Goal: Information Seeking & Learning: Check status

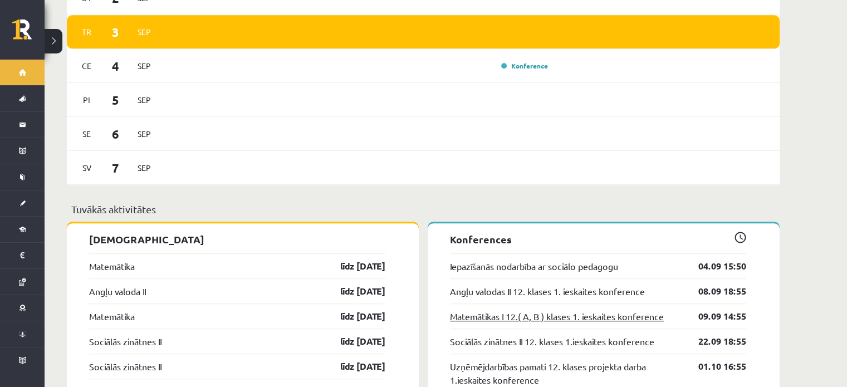
scroll to position [891, 0]
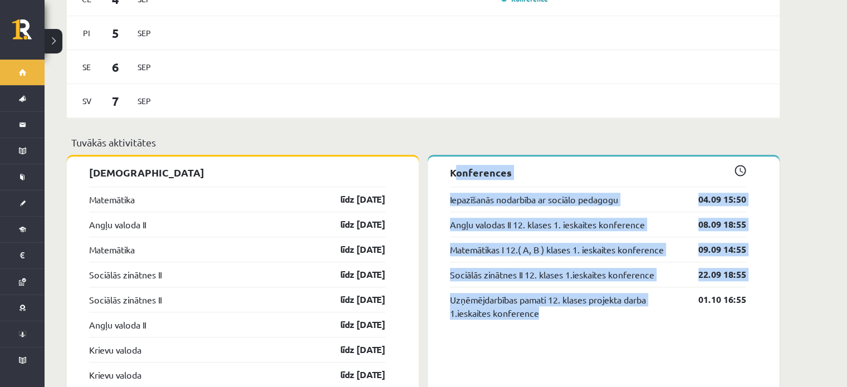
drag, startPoint x: 541, startPoint y: 311, endPoint x: 443, endPoint y: 152, distance: 187.5
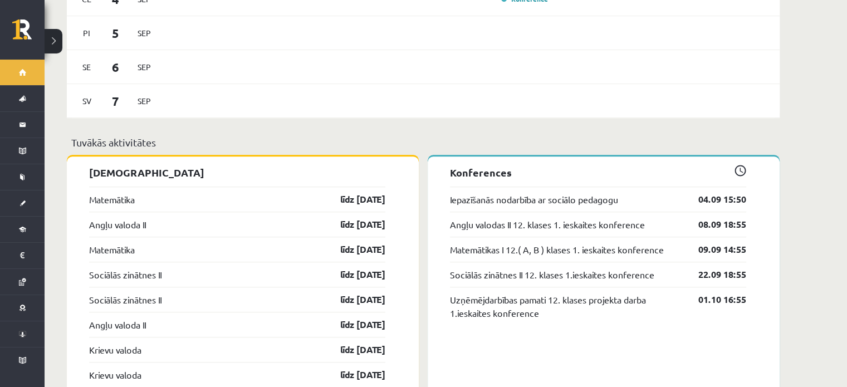
click at [432, 135] on p "Tuvākās aktivitātes" at bounding box center [423, 142] width 704 height 15
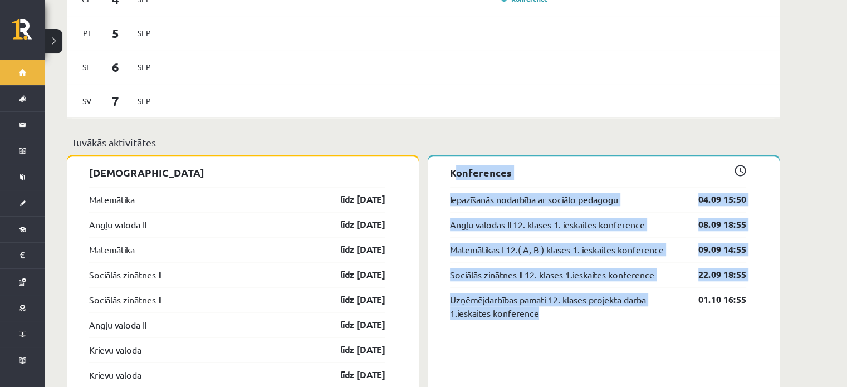
drag, startPoint x: 565, startPoint y: 327, endPoint x: 426, endPoint y: 162, distance: 216.3
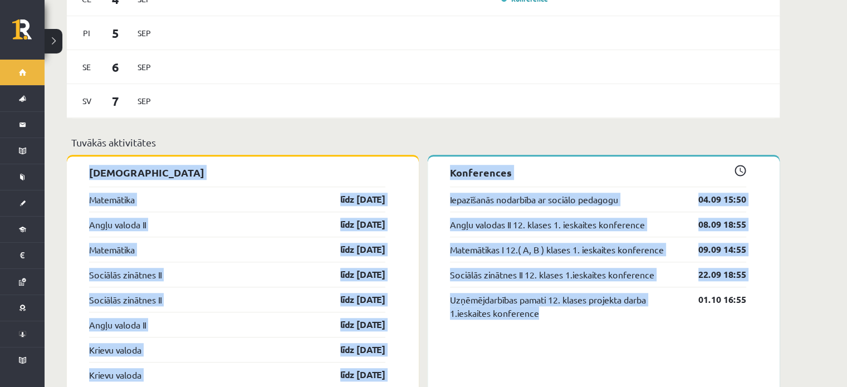
drag, startPoint x: 540, startPoint y: 293, endPoint x: 438, endPoint y: 129, distance: 193.2
click at [438, 129] on div "Jauns informatīvs ziņojums! eSkolas tehniskie uzlabojumi 04.09 no 8:30 līdz 10:…" at bounding box center [423, 124] width 713 height 1823
click at [438, 135] on p "Tuvākās aktivitātes" at bounding box center [423, 142] width 704 height 15
drag, startPoint x: 557, startPoint y: 331, endPoint x: 434, endPoint y: 141, distance: 226.4
click at [434, 141] on div "Jauns informatīvs ziņojums! eSkolas tehniskie uzlabojumi 04.09 no 8:30 līdz 10:…" at bounding box center [423, 124] width 713 height 1823
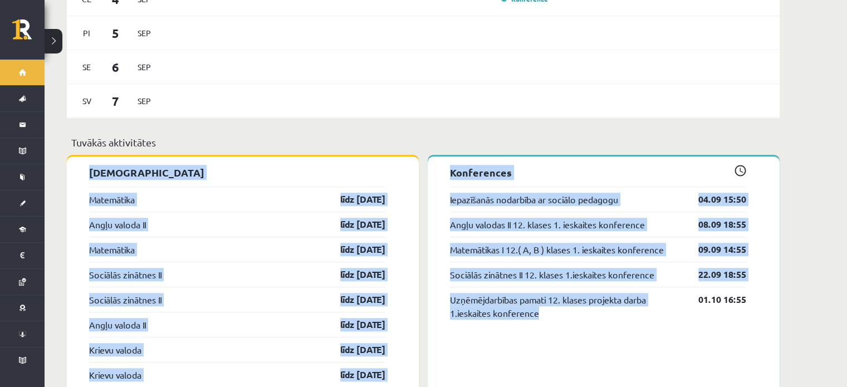
drag, startPoint x: 585, startPoint y: 339, endPoint x: 428, endPoint y: 142, distance: 252.5
click at [428, 142] on div "Jauns informatīvs ziņojums! eSkolas tehniskie uzlabojumi 04.09 no 8:30 līdz 10:…" at bounding box center [423, 124] width 713 height 1823
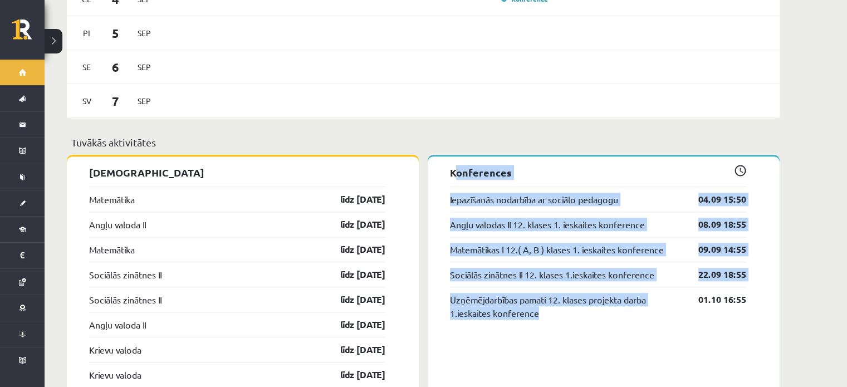
drag, startPoint x: 575, startPoint y: 374, endPoint x: 438, endPoint y: 167, distance: 248.9
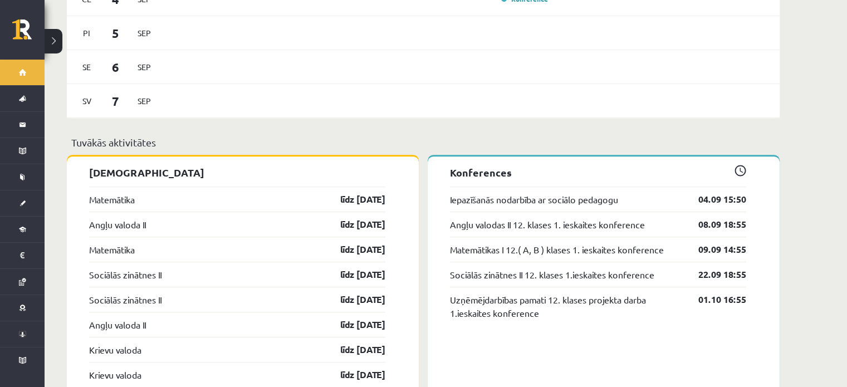
click at [392, 135] on p "Tuvākās aktivitātes" at bounding box center [423, 142] width 704 height 15
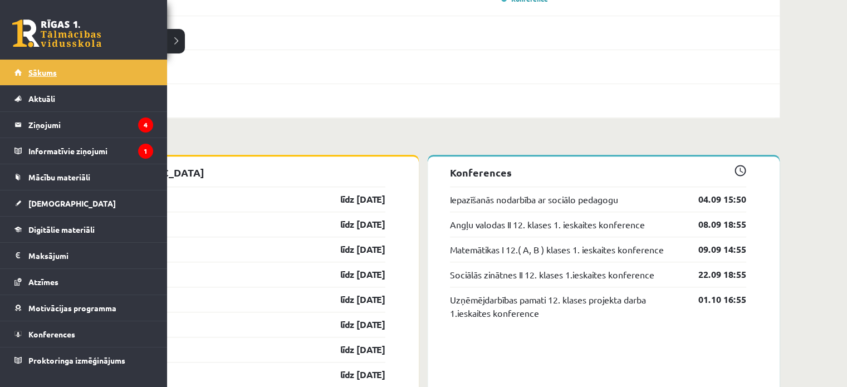
click at [47, 80] on link "Sākums" at bounding box center [83, 73] width 139 height 26
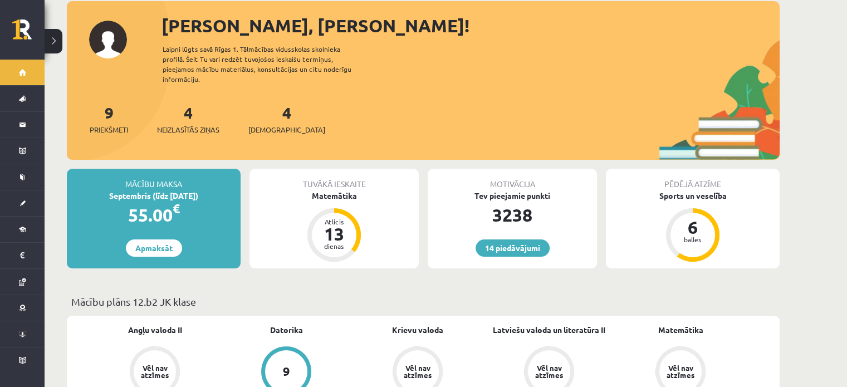
scroll to position [111, 0]
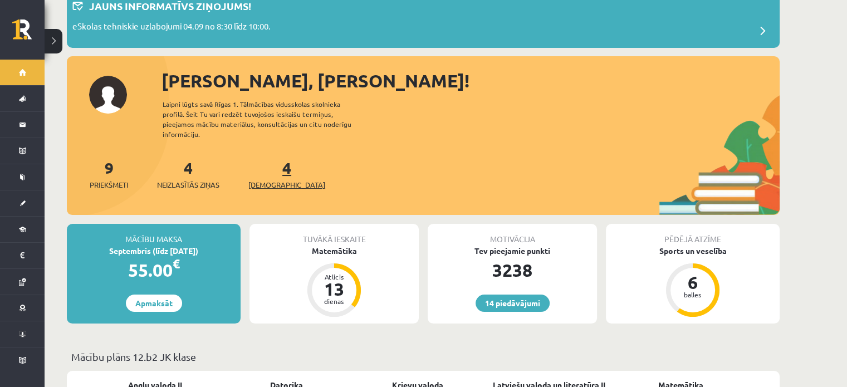
click at [273, 179] on span "[DEMOGRAPHIC_DATA]" at bounding box center [286, 184] width 77 height 11
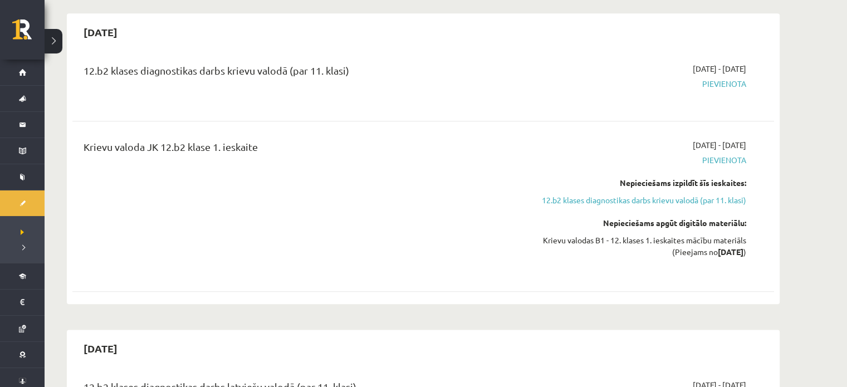
scroll to position [1337, 0]
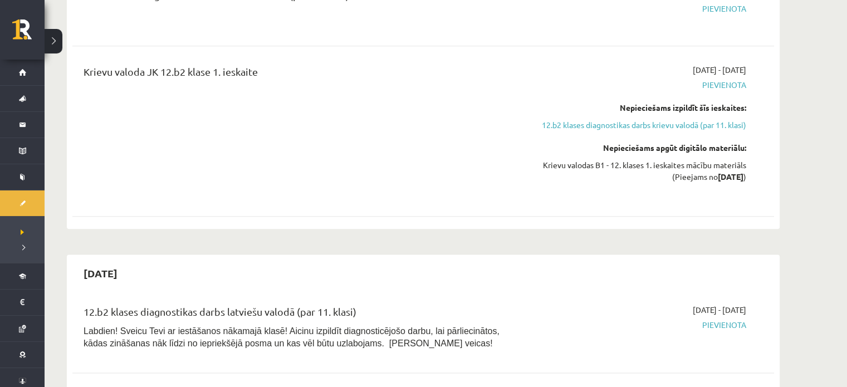
click at [182, 260] on div "2025-10-31" at bounding box center [423, 273] width 702 height 26
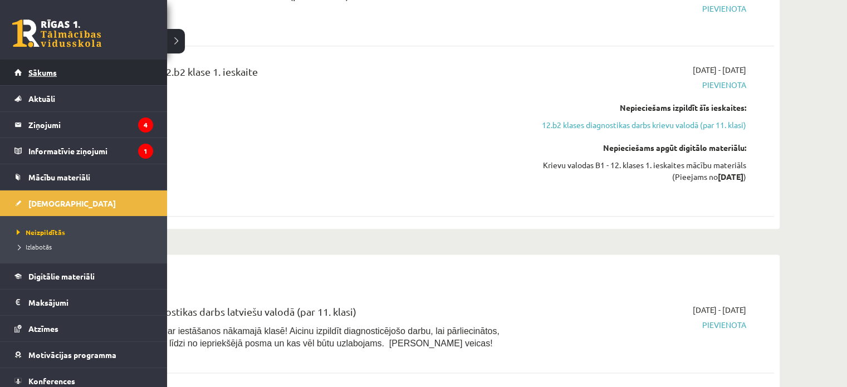
click at [32, 77] on link "Sākums" at bounding box center [83, 73] width 139 height 26
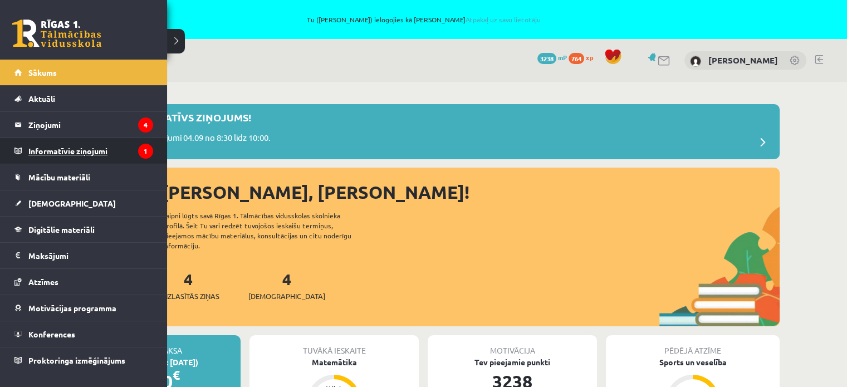
click at [67, 152] on legend "Informatīvie ziņojumi 1" at bounding box center [90, 151] width 125 height 26
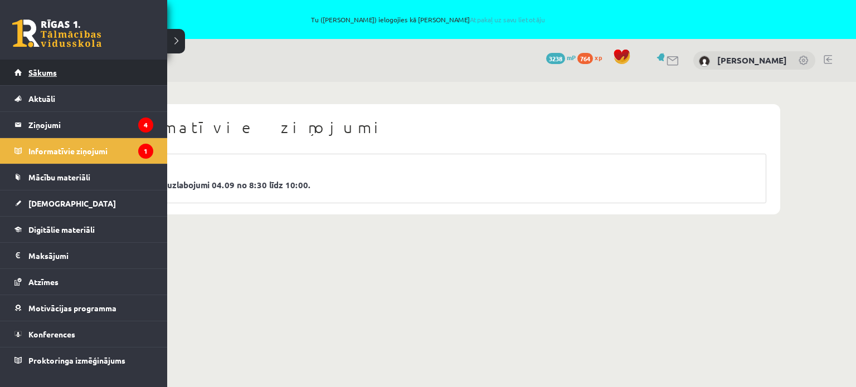
click at [22, 66] on link "Sākums" at bounding box center [83, 73] width 139 height 26
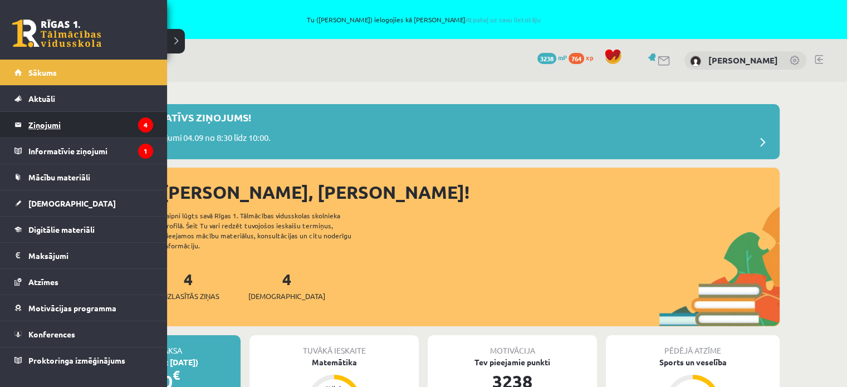
click at [36, 128] on legend "Ziņojumi 4" at bounding box center [90, 125] width 125 height 26
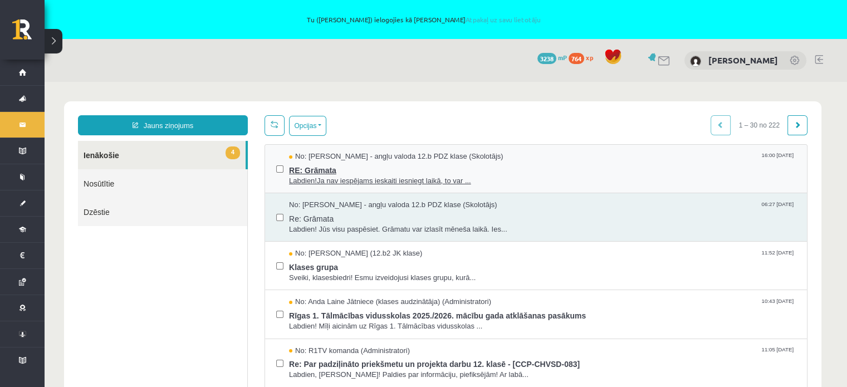
click at [382, 184] on span "Labdien!Ja nav iespējams ieskaiti iesniegt laikā, to var ..." at bounding box center [542, 181] width 507 height 11
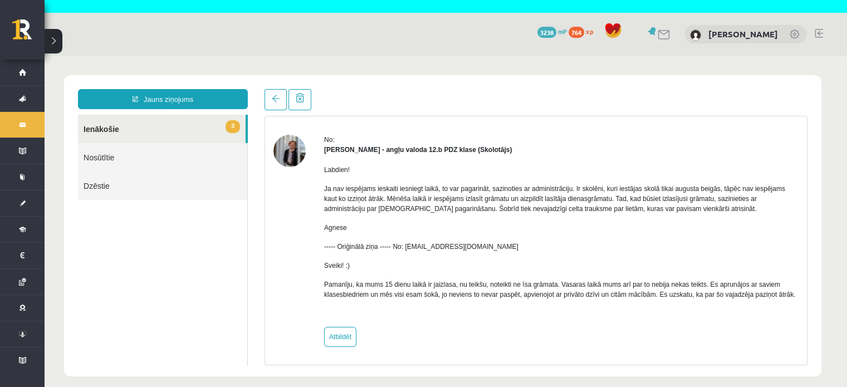
scroll to position [39, 0]
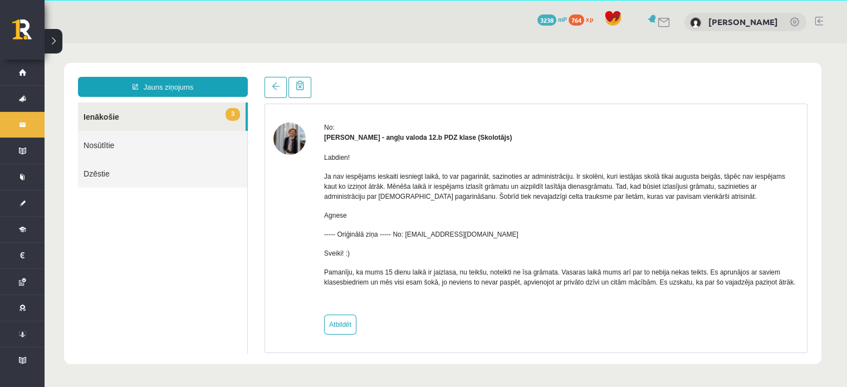
click at [100, 120] on link "3 Ienākošie" at bounding box center [162, 116] width 168 height 28
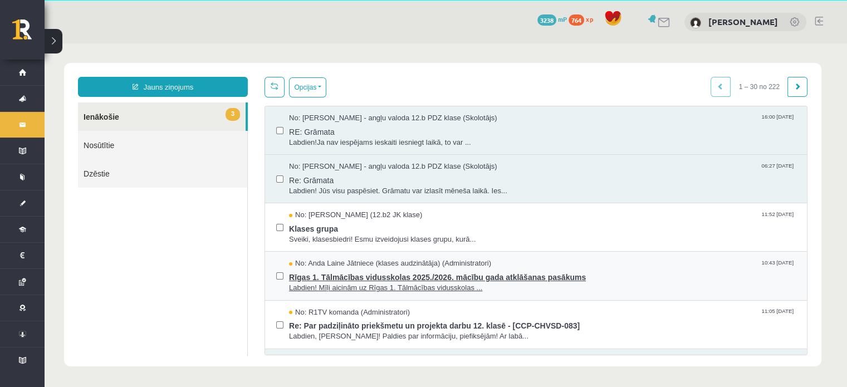
scroll to position [0, 0]
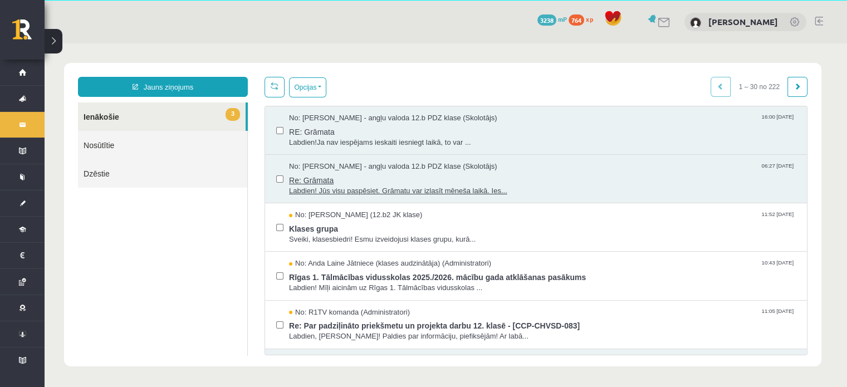
click at [375, 191] on span "Labdien! Jūs visu paspēsiet. Grāmatu var izlasīt mēneša laikā. Ies..." at bounding box center [542, 191] width 507 height 11
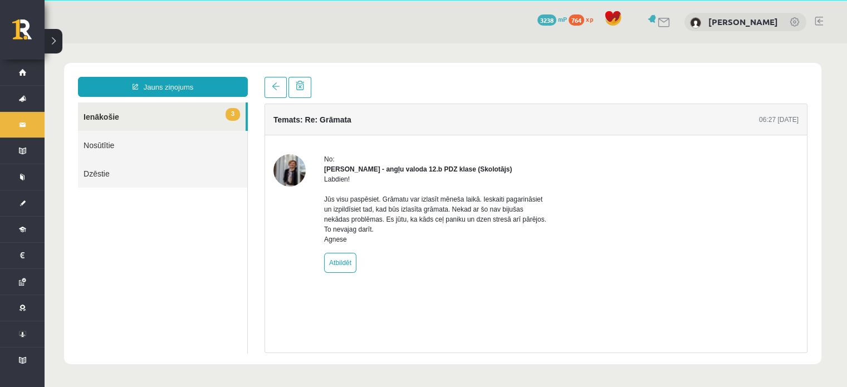
click at [291, 324] on div "Temats: Re: Grāmata 06:27 03/09/2025 No: Agnese Vaškūna - angļu valoda 12.b PDZ…" at bounding box center [536, 229] width 543 height 250
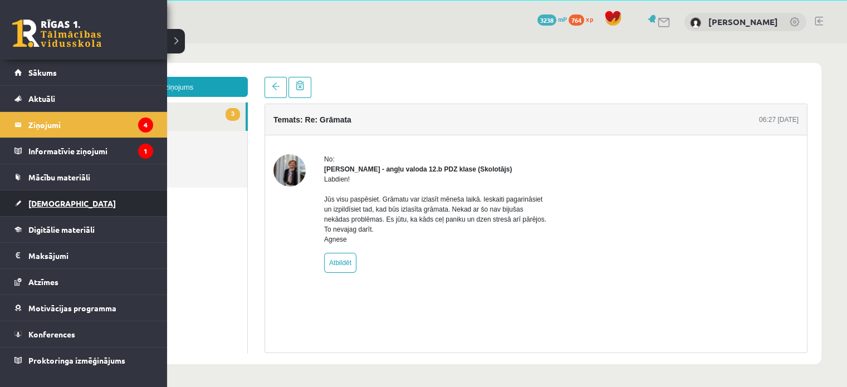
click at [48, 202] on span "[DEMOGRAPHIC_DATA]" at bounding box center [71, 203] width 87 height 10
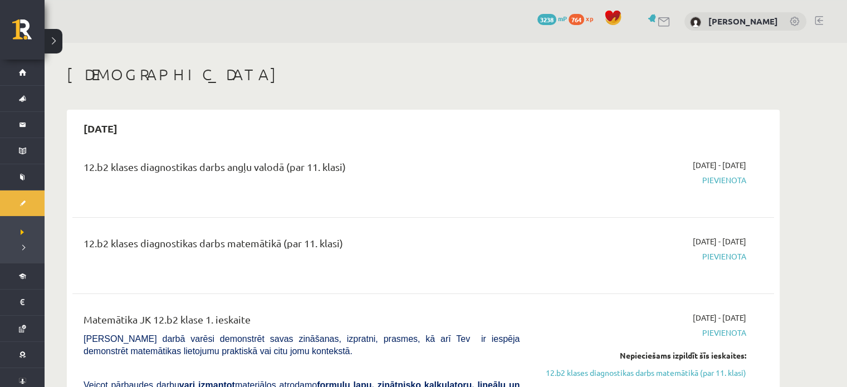
scroll to position [95, 0]
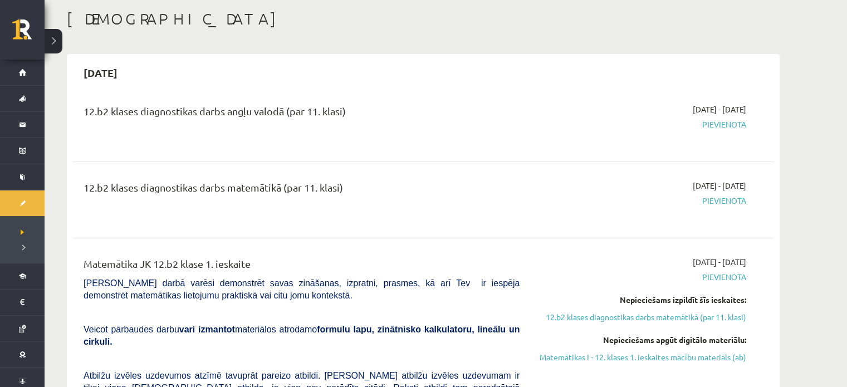
click at [255, 126] on div "12.b2 klases diagnostikas darbs angļu valodā (par 11. klasi)" at bounding box center [301, 124] width 453 height 40
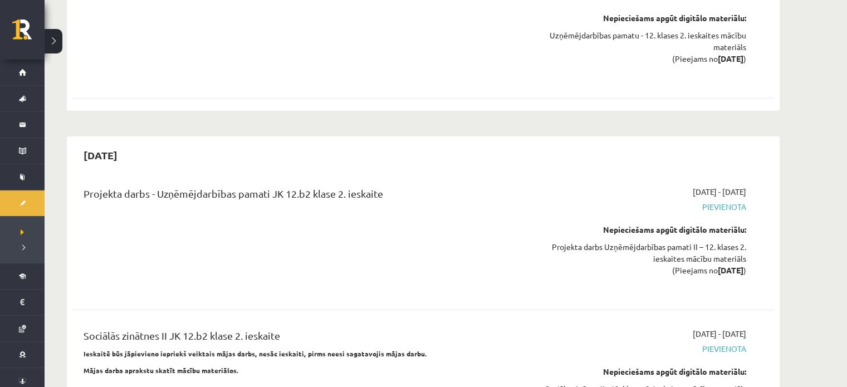
scroll to position [2824, 0]
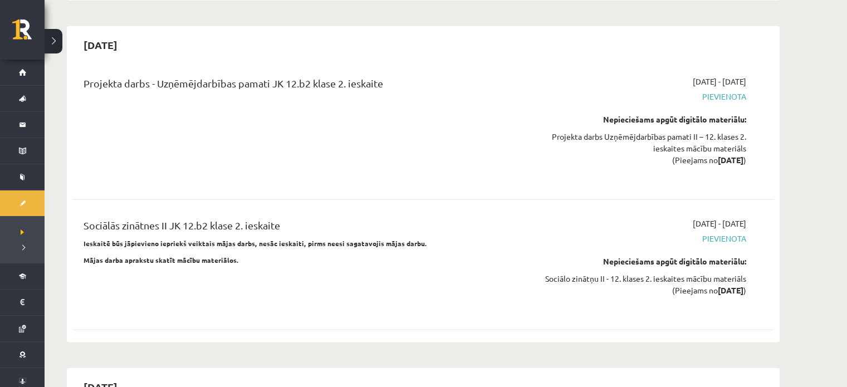
click at [285, 285] on div "2025-11-30 Projekta darbs - Uzņēmējdarbības pamati JK 12.b2 klase 2. ieskaite 2…" at bounding box center [423, 184] width 713 height 316
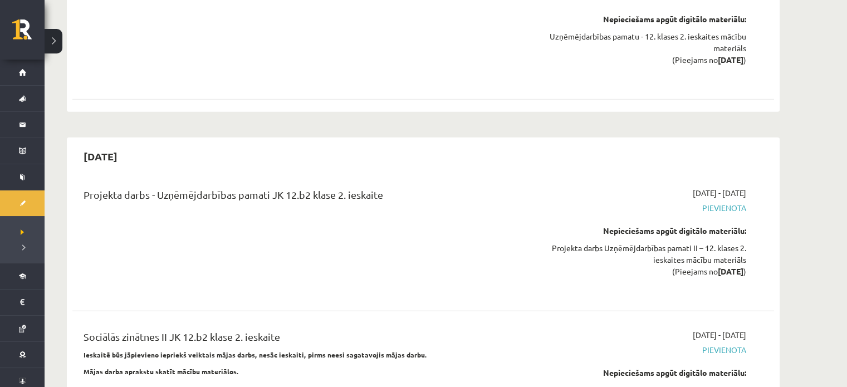
scroll to position [2546, 0]
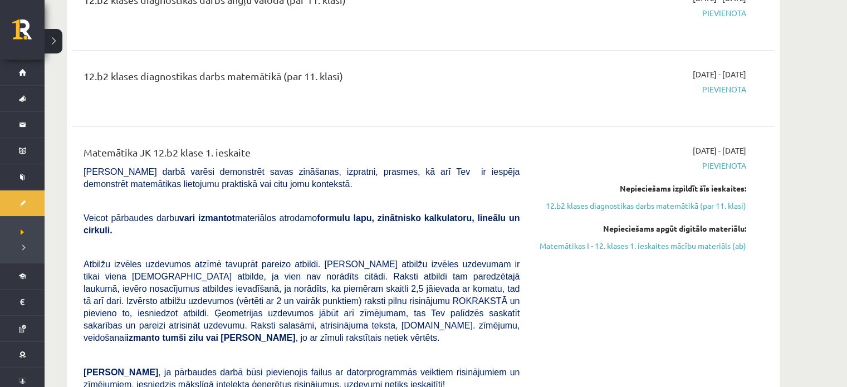
scroll to position [0, 0]
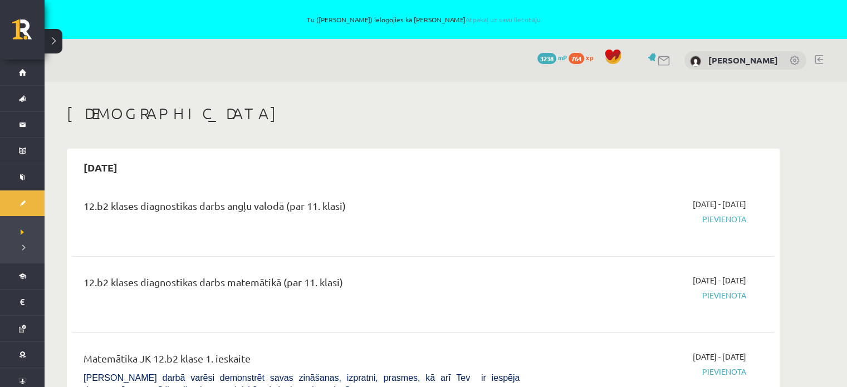
click at [350, 301] on div "12.b2 klases diagnostikas darbs matemātikā (par 11. klasi)" at bounding box center [301, 295] width 453 height 40
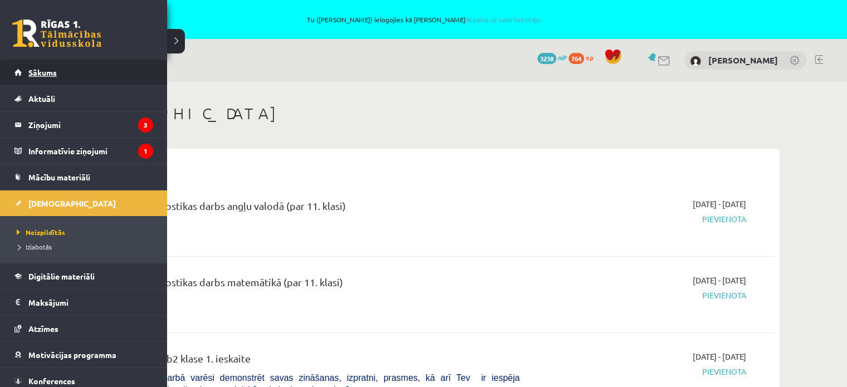
click at [42, 67] on link "Sākums" at bounding box center [83, 73] width 139 height 26
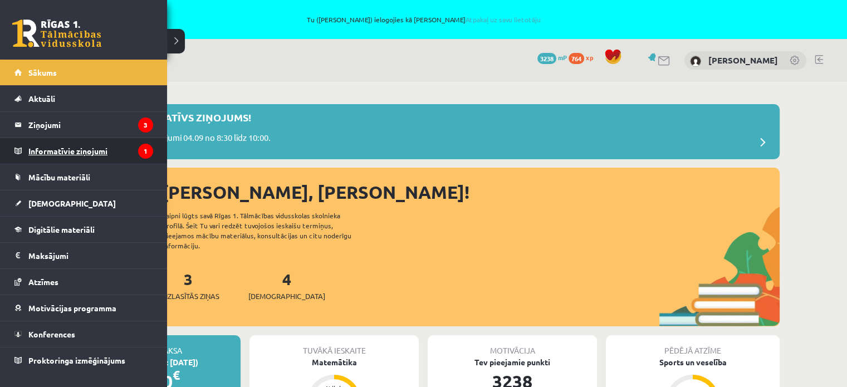
click at [67, 152] on legend "Informatīvie ziņojumi 1" at bounding box center [90, 151] width 125 height 26
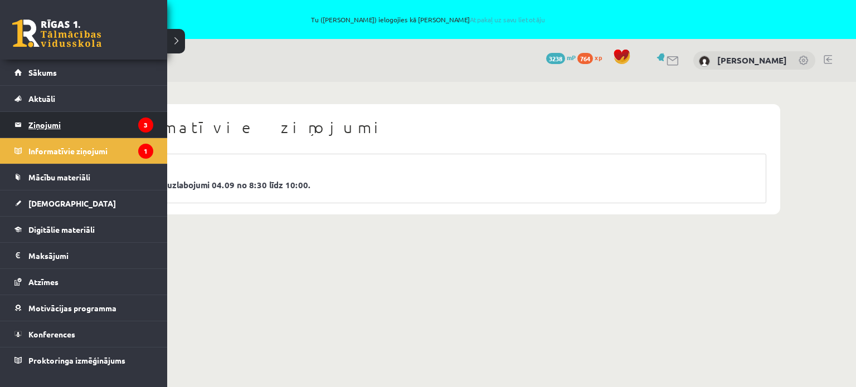
click at [53, 129] on legend "Ziņojumi 3" at bounding box center [90, 125] width 125 height 26
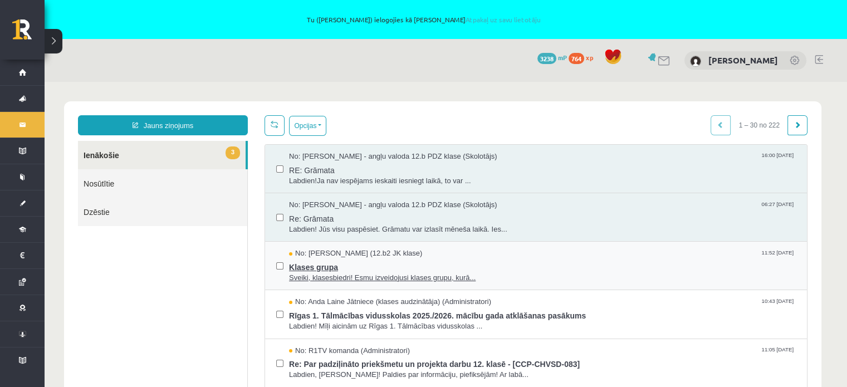
scroll to position [56, 0]
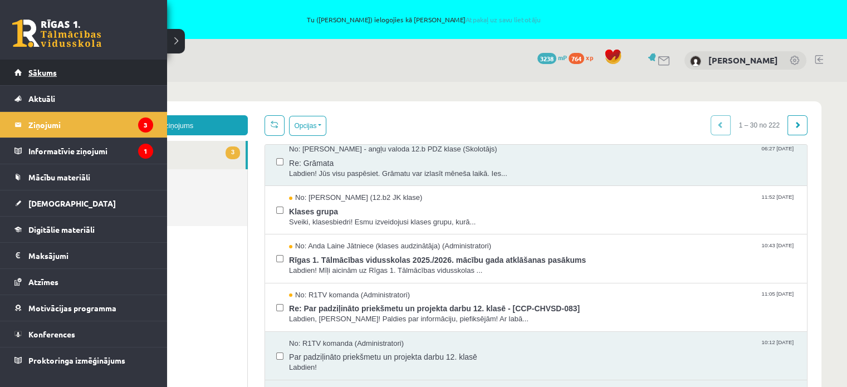
click at [40, 77] on link "Sākums" at bounding box center [83, 73] width 139 height 26
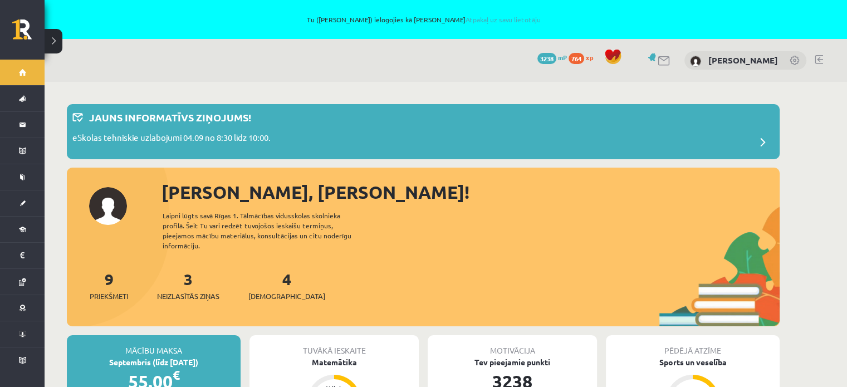
click at [461, 236] on div "[PERSON_NAME], [PERSON_NAME]! Laipni lūgts savā Rīgas 1. Tālmācības vidusskolas…" at bounding box center [423, 253] width 713 height 148
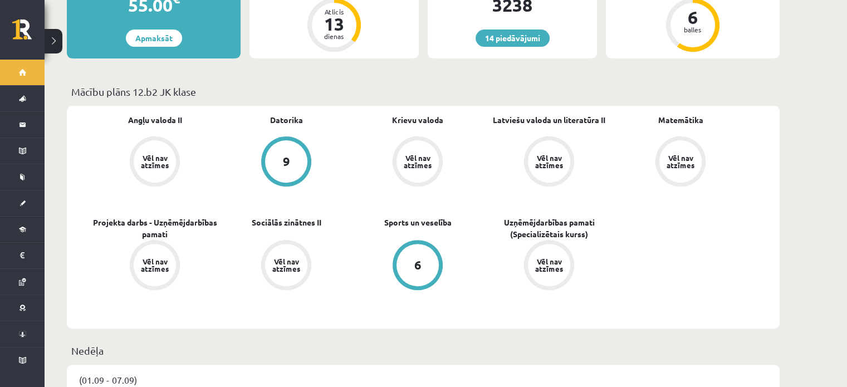
scroll to position [446, 0]
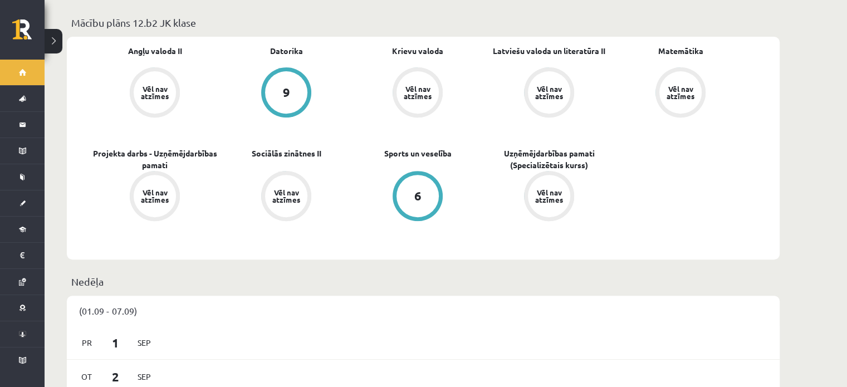
click at [746, 207] on div "Angļu valoda II Vēl nav atzīmes [GEOGRAPHIC_DATA] 9 Krievu valoda Vēl nav atzīm…" at bounding box center [423, 148] width 713 height 223
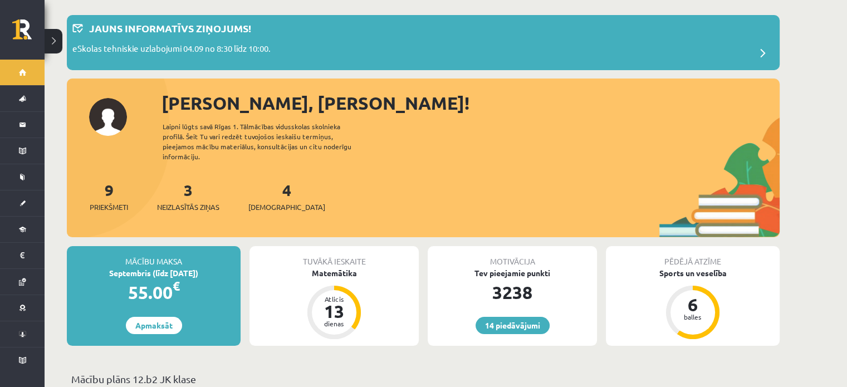
scroll to position [0, 0]
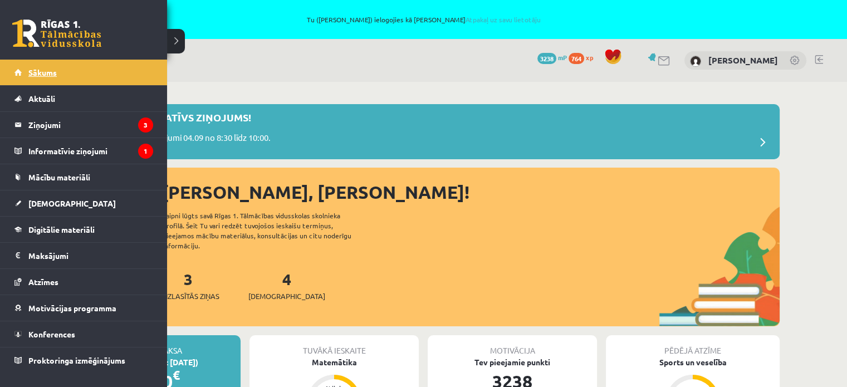
click at [50, 70] on span "Sākums" at bounding box center [42, 72] width 28 height 10
click at [35, 70] on span "Sākums" at bounding box center [42, 72] width 28 height 10
